Goal: Task Accomplishment & Management: Manage account settings

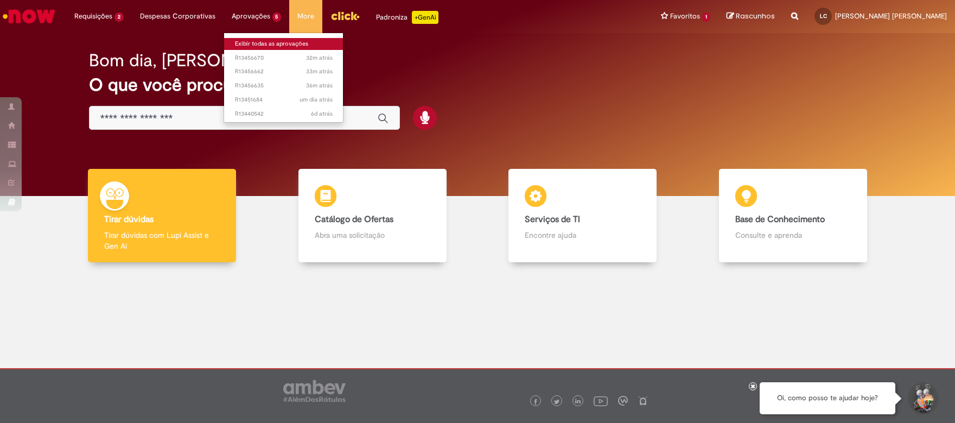
click at [273, 46] on link "Exibir todas as aprovações" at bounding box center [283, 44] width 119 height 12
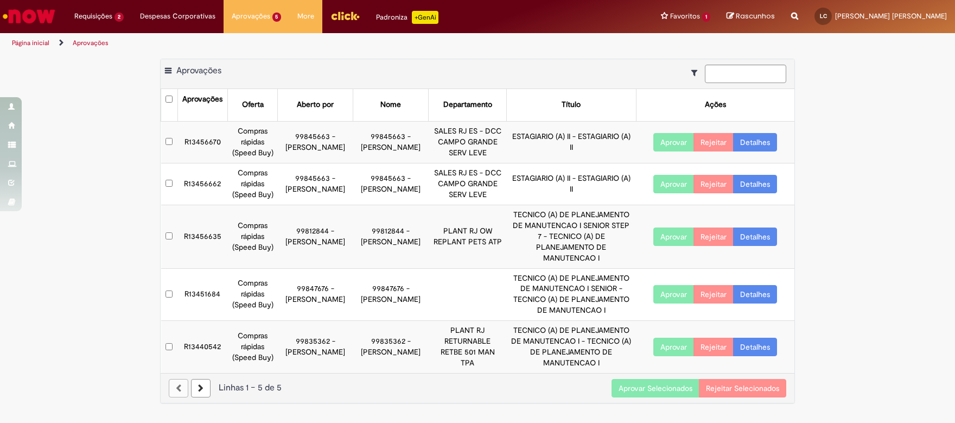
click at [167, 187] on td at bounding box center [169, 184] width 17 height 42
click at [659, 379] on button "Aprovar Selecionados" at bounding box center [655, 388] width 88 height 18
